Goal: Information Seeking & Learning: Learn about a topic

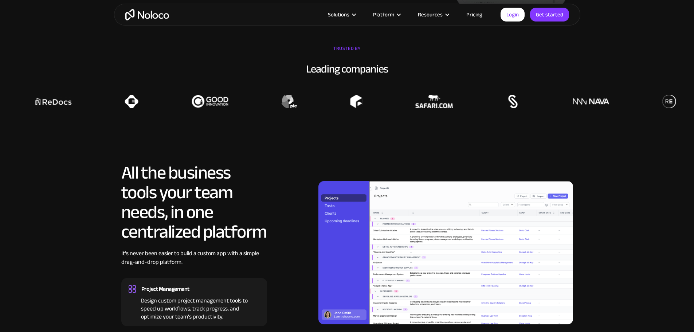
scroll to position [547, 0]
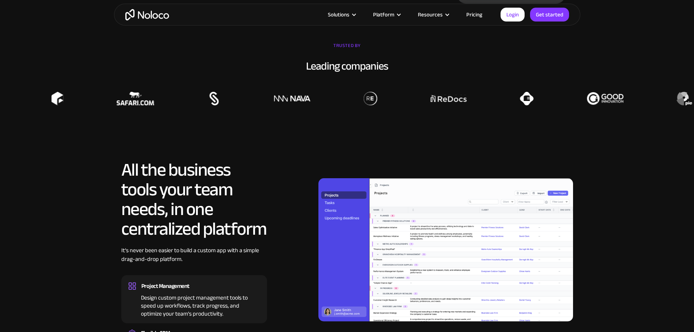
click at [618, 105] on img at bounding box center [605, 98] width 36 height 13
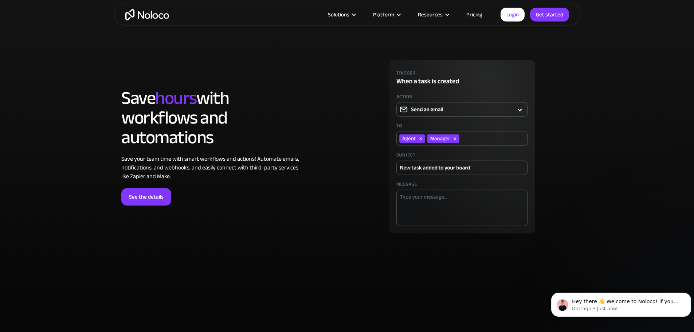
scroll to position [2041, 0]
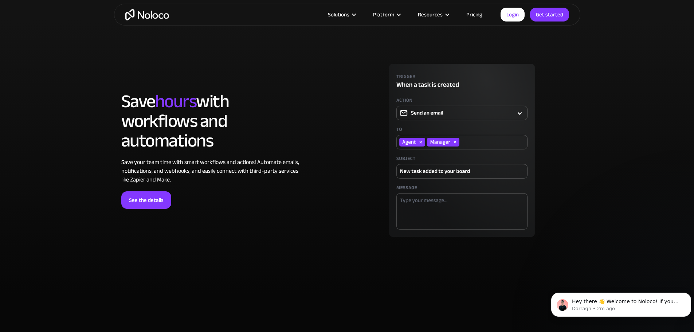
click at [272, 6] on div "Solutions Use Cases Business Types Project Management Keep track of customers, …" at bounding box center [347, 15] width 466 height 22
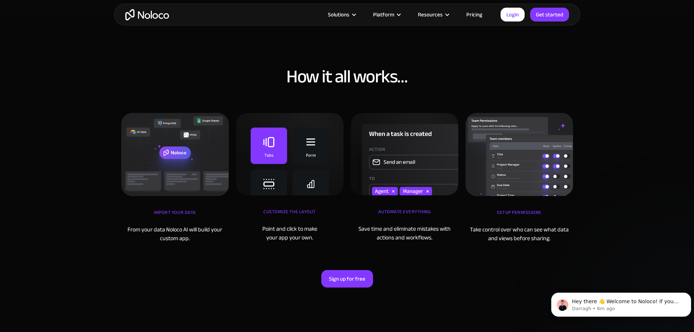
scroll to position [2332, 0]
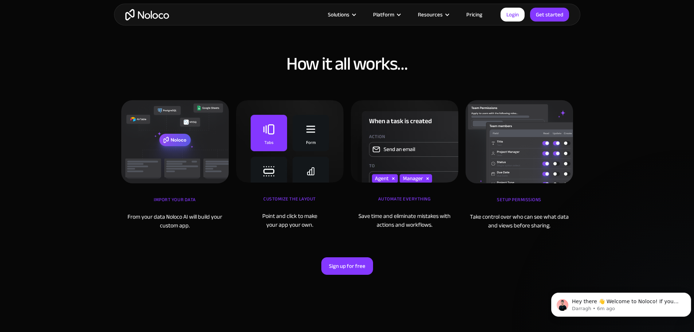
click at [293, 229] on div "Point and click to make your app your own." at bounding box center [290, 220] width 108 height 17
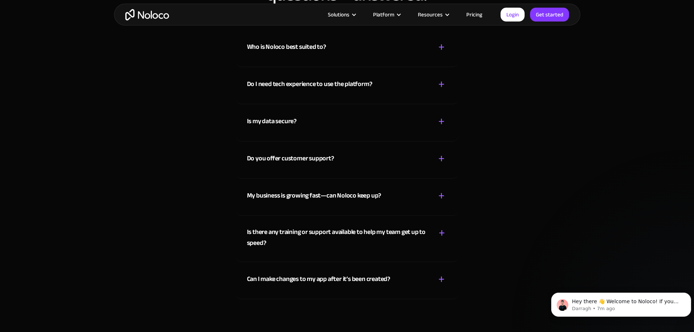
scroll to position [3827, 0]
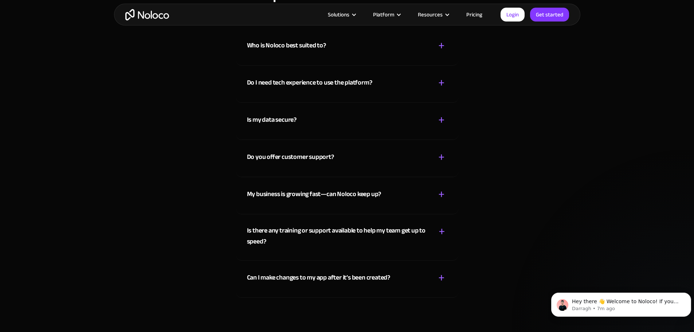
click at [276, 51] on div "Who is Noloco best suited to?" at bounding box center [286, 45] width 79 height 11
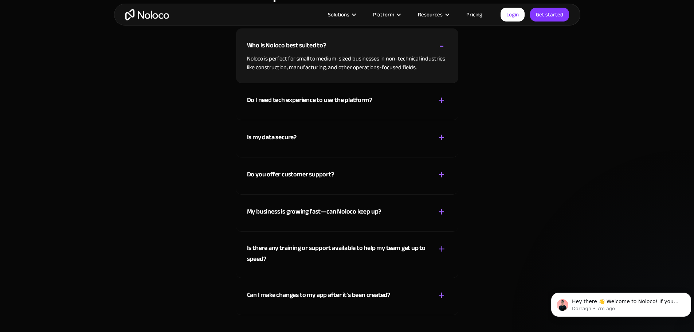
click at [293, 106] on div "Do I need tech experience to use the platform?" at bounding box center [309, 100] width 125 height 11
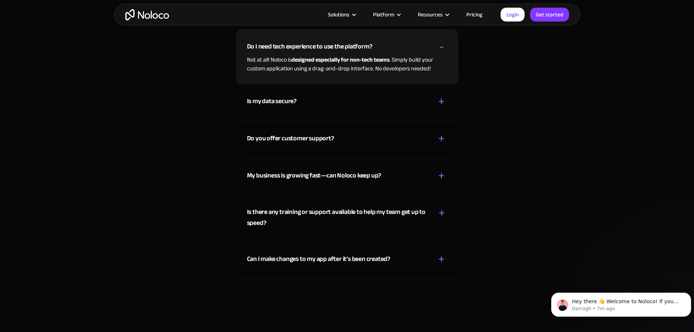
scroll to position [3863, 0]
click at [293, 106] on div "Is my data secure?" at bounding box center [272, 100] width 50 height 11
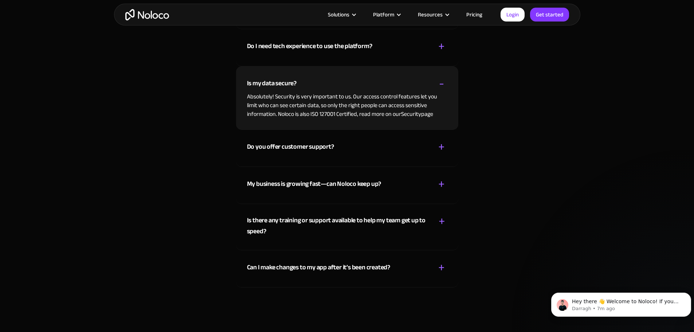
scroll to position [3899, 0]
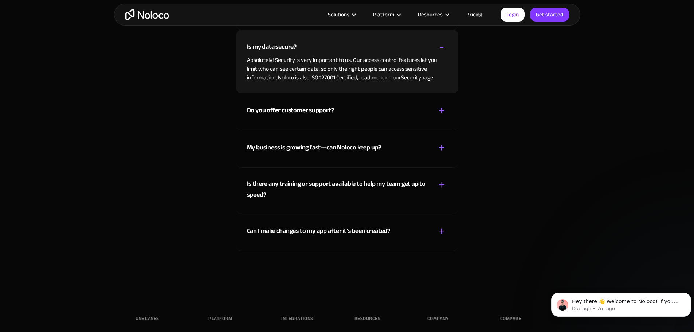
click at [276, 153] on div "My business is growing fast—can Noloco keep up?" at bounding box center [314, 147] width 134 height 11
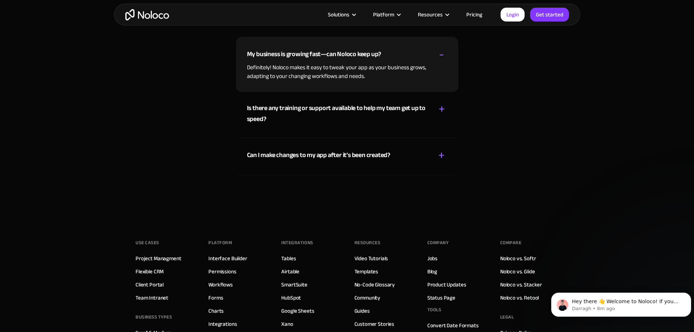
scroll to position [3972, 0]
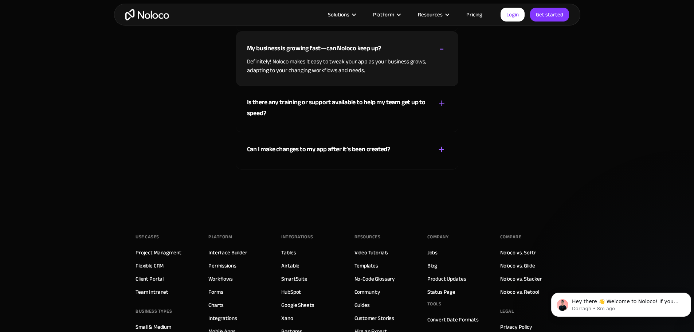
click at [276, 155] on div "Can I make changes to my app after it’s been created?" at bounding box center [318, 149] width 143 height 11
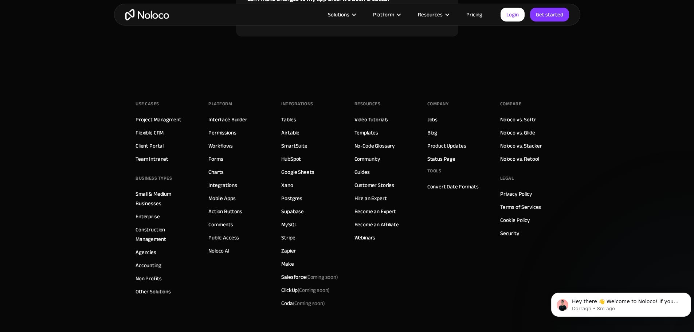
scroll to position [4118, 0]
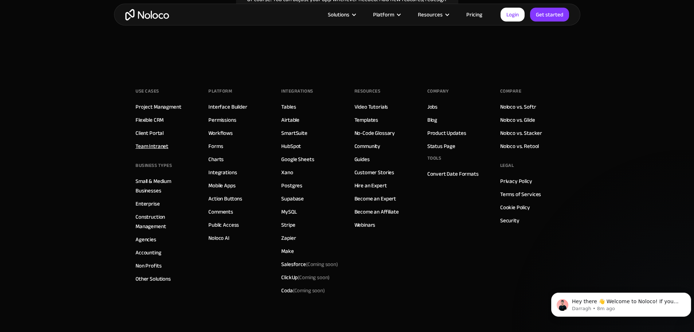
click at [157, 151] on link "Team Intranet" at bounding box center [152, 145] width 33 height 9
click at [147, 151] on link "Team Intranet" at bounding box center [152, 145] width 33 height 9
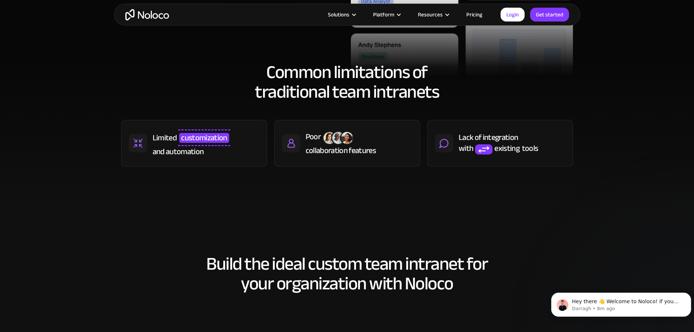
scroll to position [292, 0]
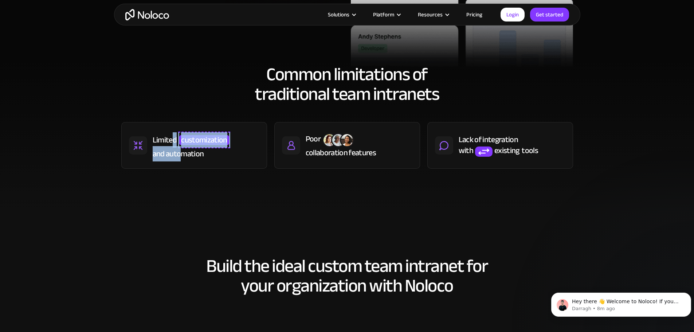
drag, startPoint x: 174, startPoint y: 143, endPoint x: 181, endPoint y: 151, distance: 10.9
click at [181, 151] on div "Limited customization and automation" at bounding box center [206, 146] width 107 height 28
click at [188, 159] on div "and automation" at bounding box center [178, 153] width 51 height 11
click at [180, 154] on div "and automation" at bounding box center [178, 153] width 51 height 11
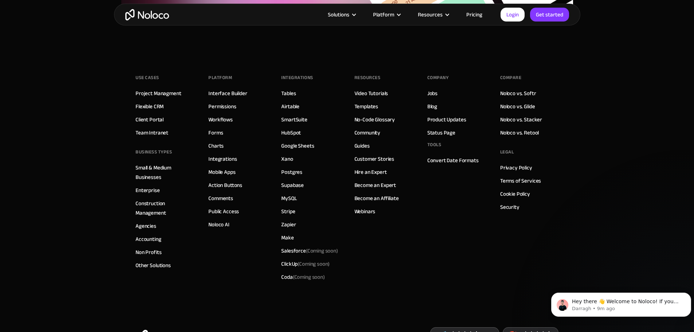
scroll to position [3098, 0]
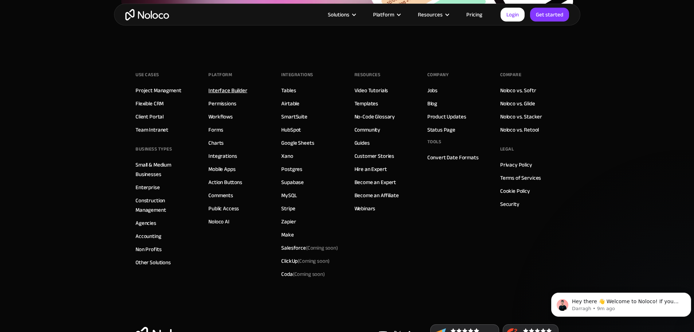
click at [225, 90] on link "Interface Builder" at bounding box center [227, 90] width 39 height 9
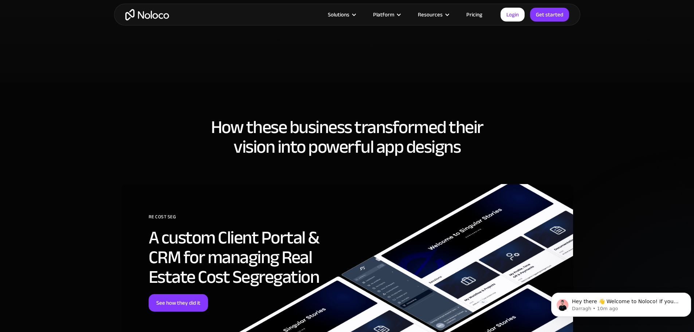
scroll to position [1713, 0]
